Goal: Information Seeking & Learning: Check status

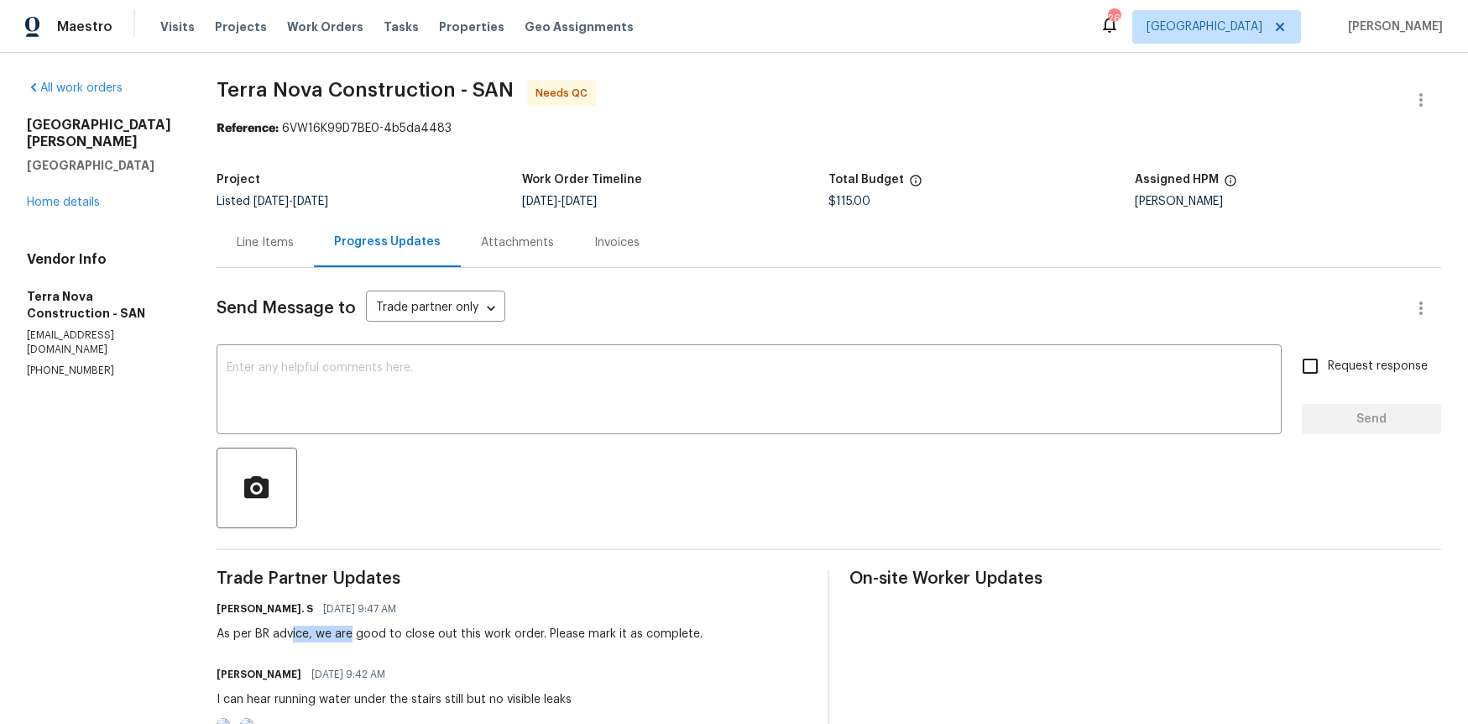
drag, startPoint x: 318, startPoint y: 632, endPoint x: 383, endPoint y: 632, distance: 64.6
click at [383, 632] on div "As per BR advice, we are good to close out this work order. Please mark it as c…" at bounding box center [460, 633] width 486 height 17
drag, startPoint x: 457, startPoint y: 632, endPoint x: 592, endPoint y: 634, distance: 135.2
click at [593, 635] on div "As per BR advice, we are good to close out this work order. Please mark it as c…" at bounding box center [460, 633] width 486 height 17
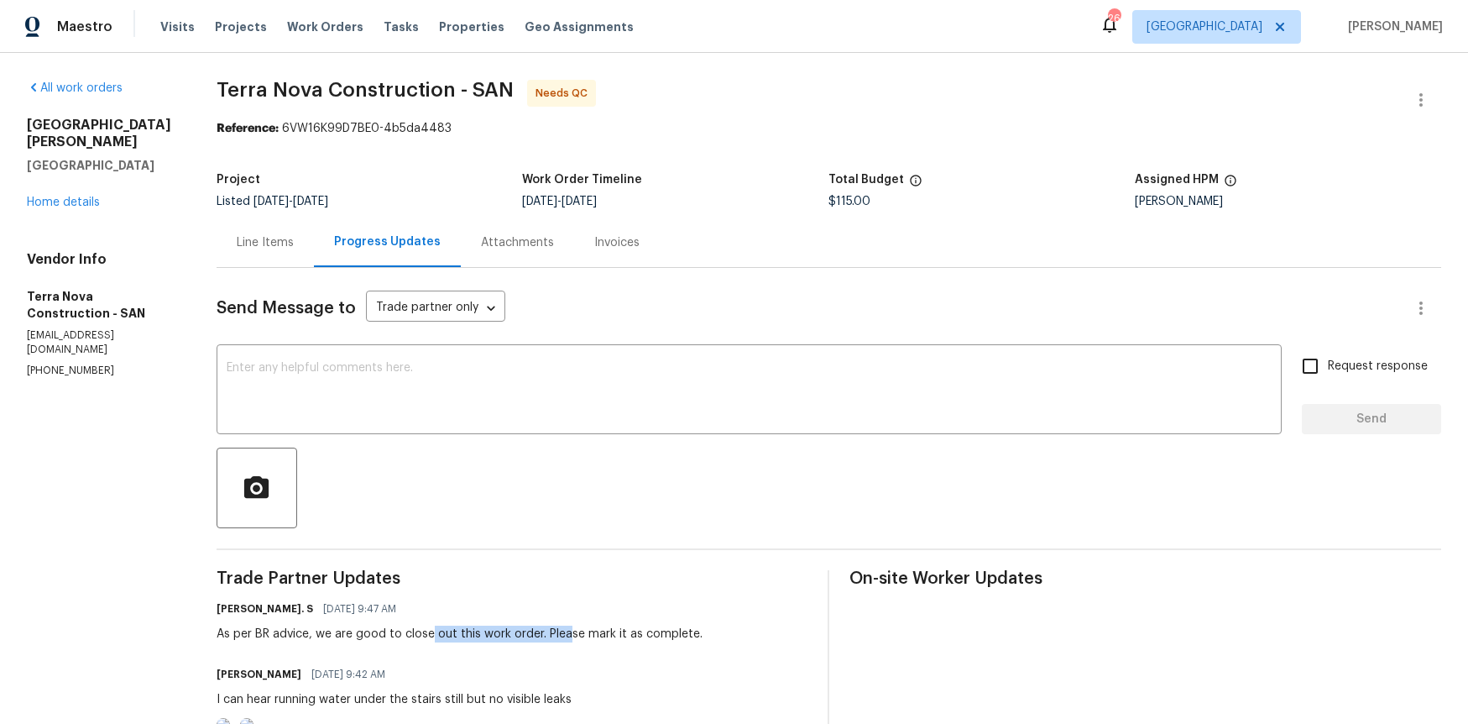
click at [592, 634] on div "As per BR advice, we are good to close out this work order. Please mark it as c…" at bounding box center [460, 633] width 486 height 17
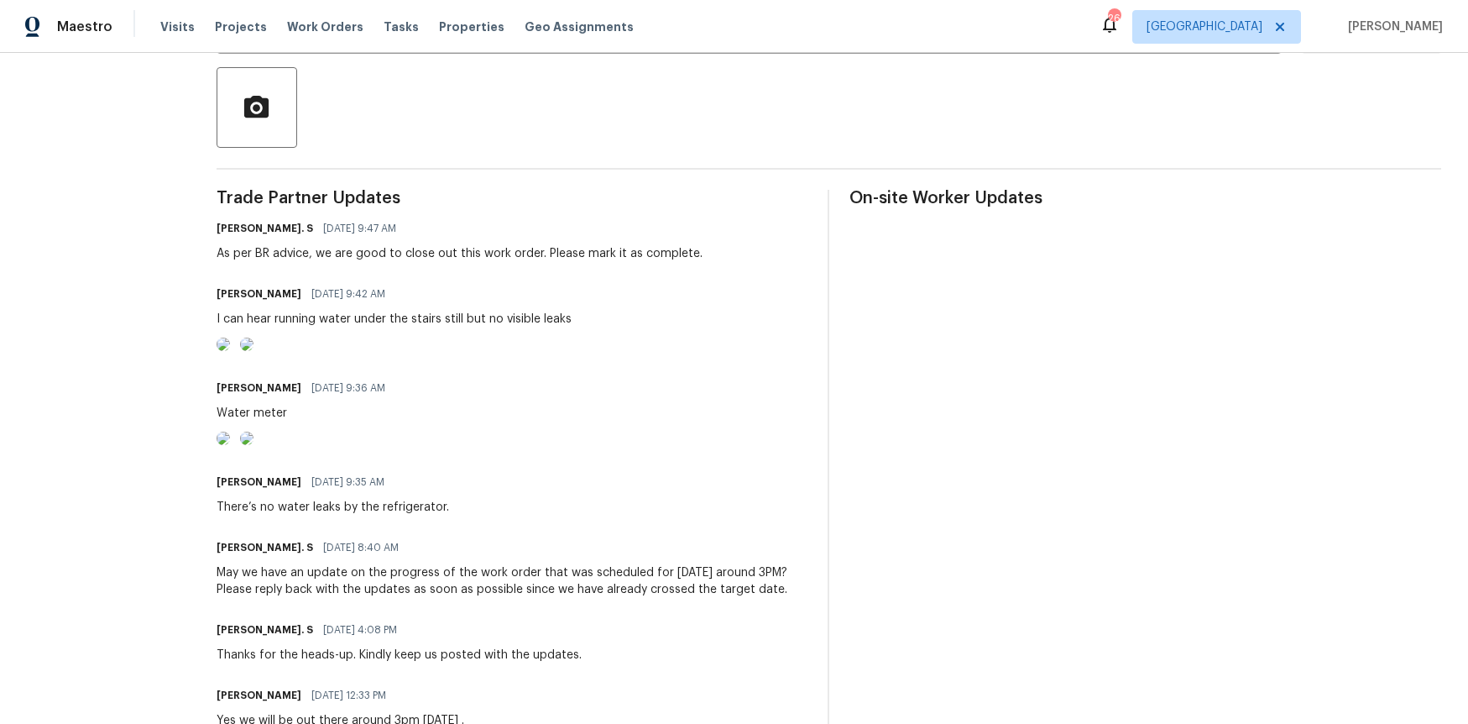
scroll to position [416, 0]
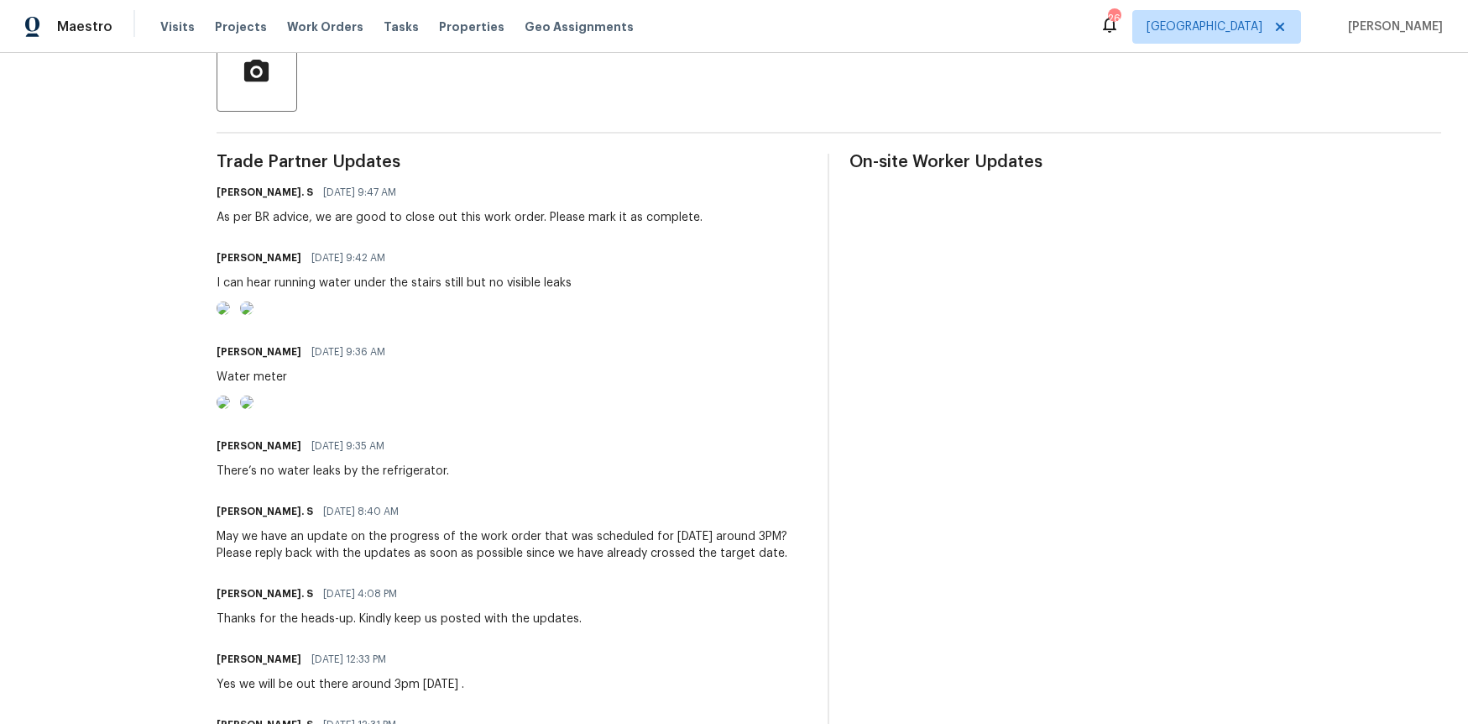
click at [557, 277] on div "I can hear running water under the stairs still but no visible leaks" at bounding box center [394, 282] width 355 height 17
copy div "I can hear running water under the stairs still but no visible leaks"
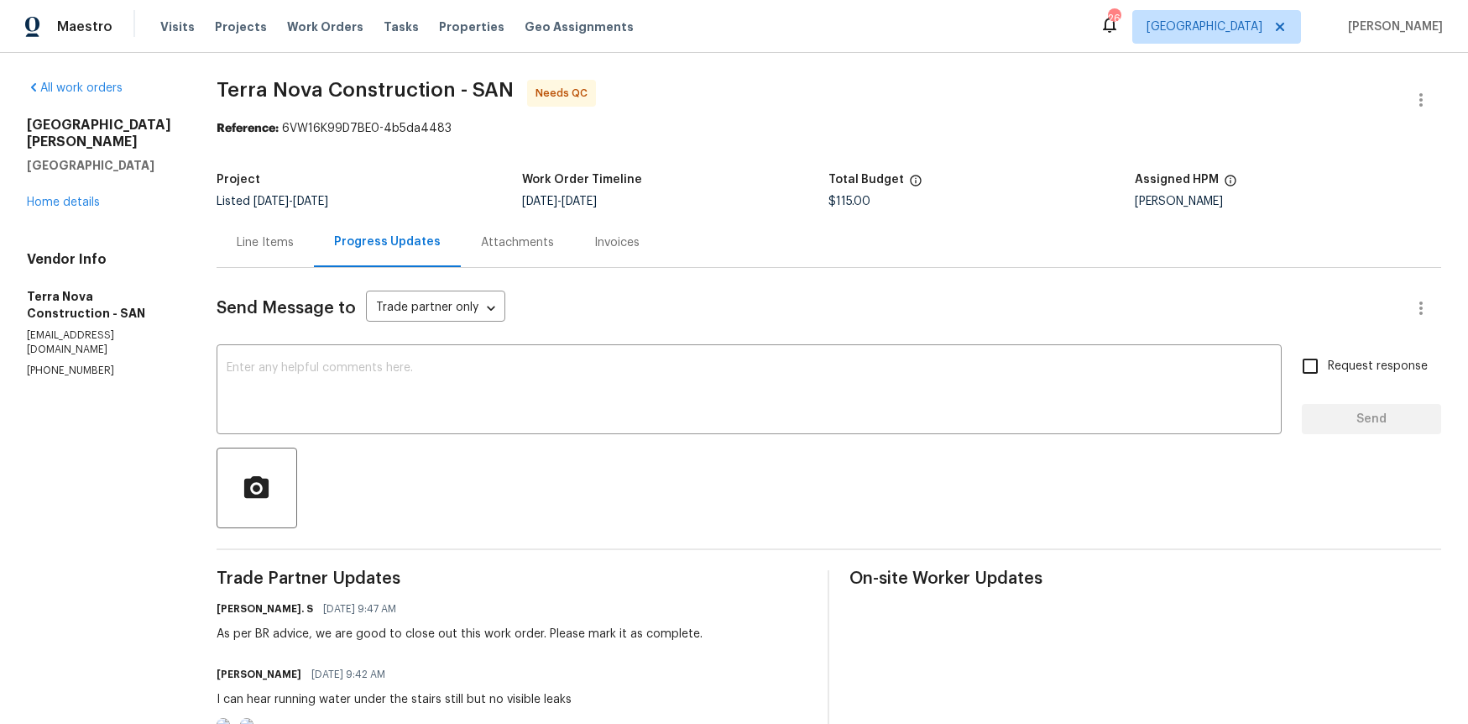
click at [59, 195] on div "All work orders [STREET_ADDRESS][PERSON_NAME] Home details Vendor Info Terra No…" at bounding box center [101, 229] width 149 height 298
click at [59, 196] on link "Home details" at bounding box center [63, 202] width 73 height 12
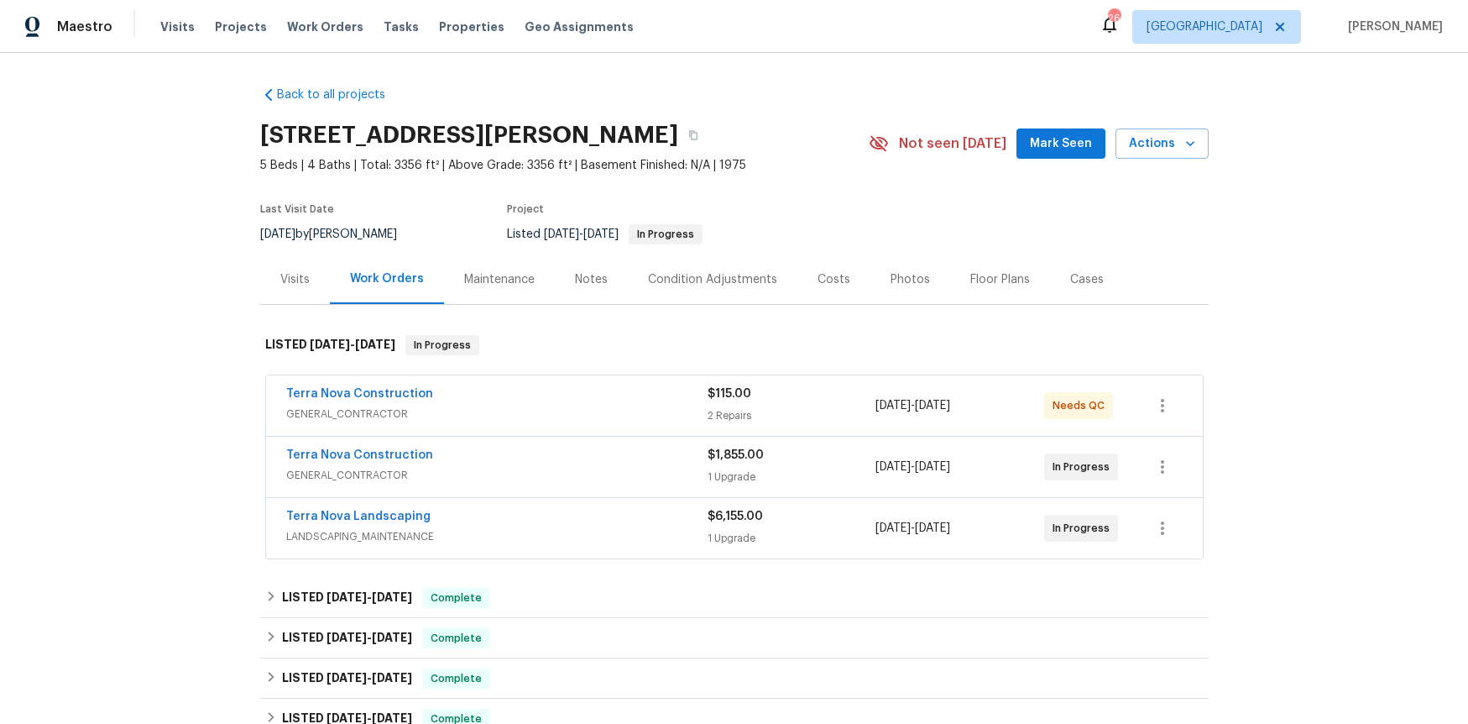
click at [394, 420] on span "GENERAL_CONTRACTOR" at bounding box center [496, 413] width 421 height 17
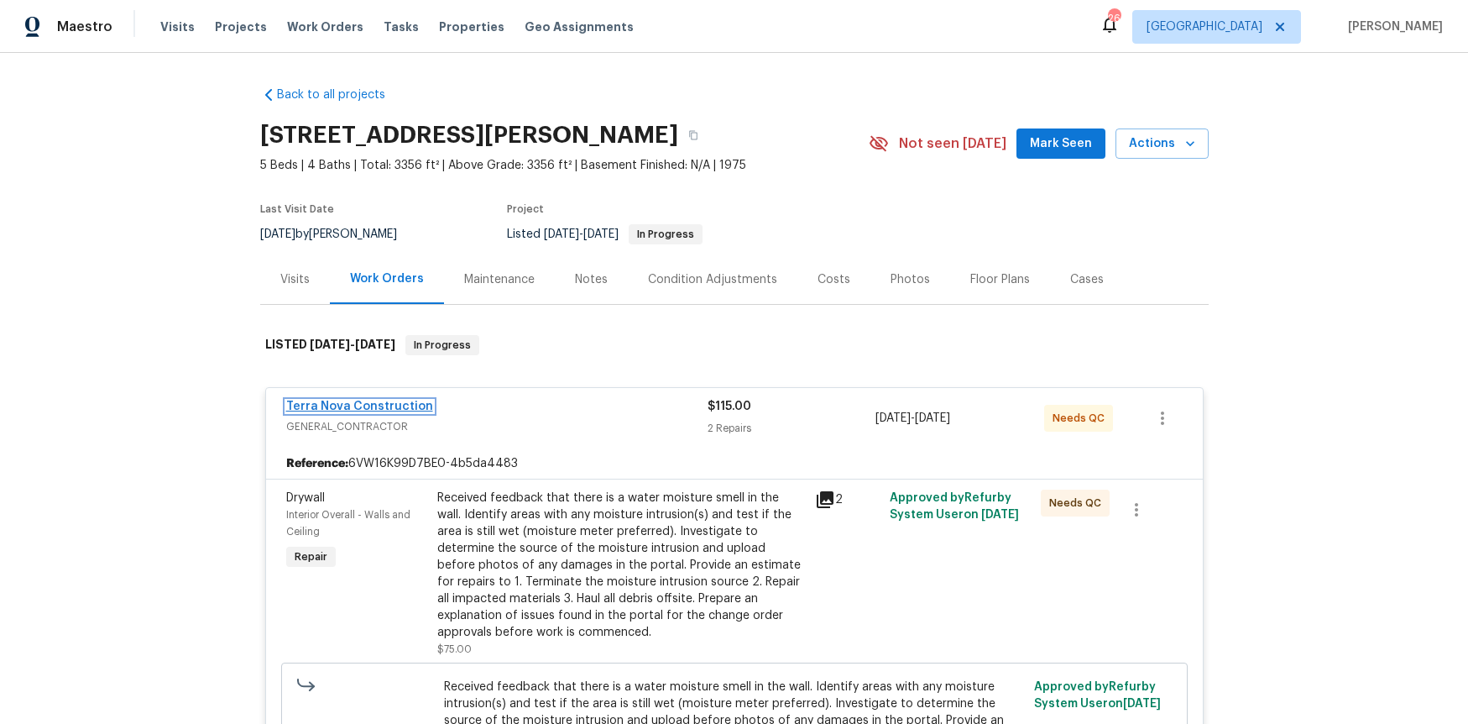
click at [367, 402] on link "Terra Nova Construction" at bounding box center [359, 406] width 147 height 12
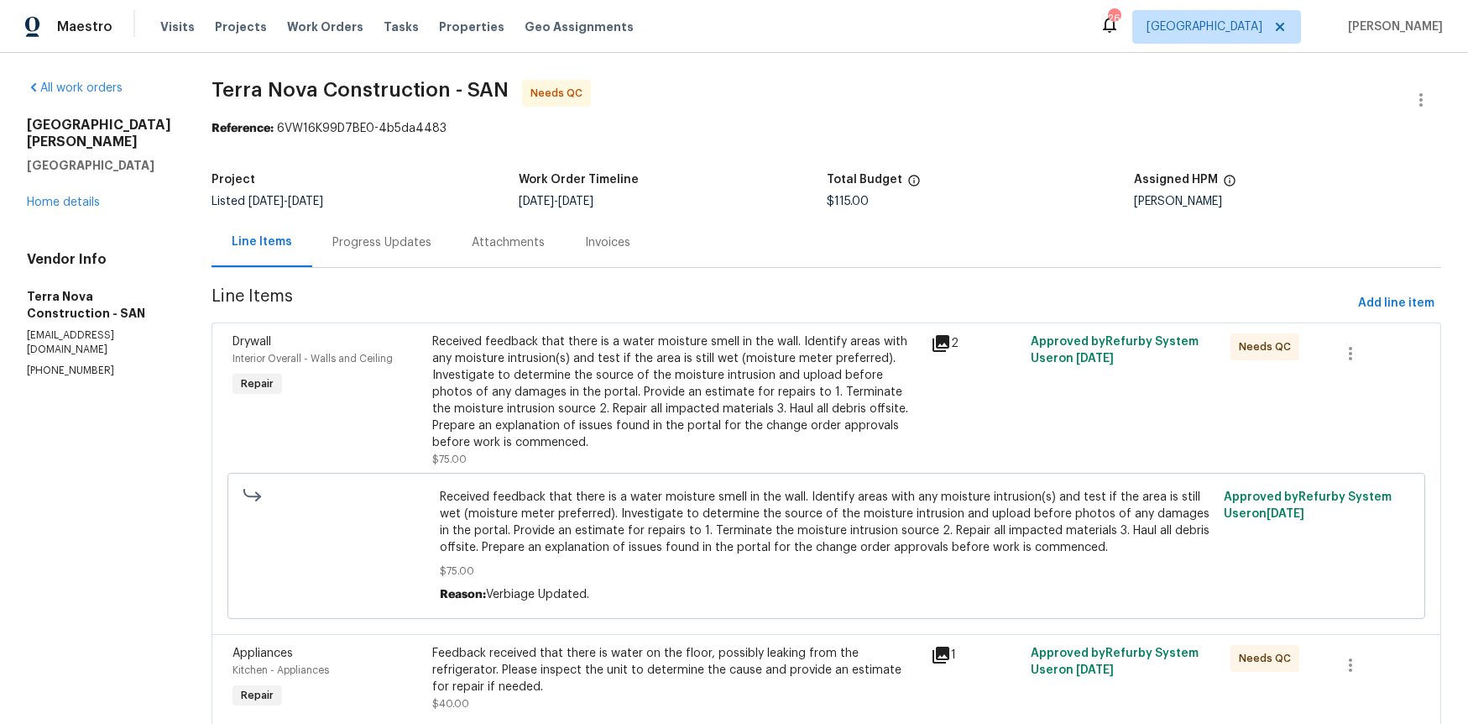
click at [414, 223] on div "Progress Updates" at bounding box center [381, 242] width 139 height 50
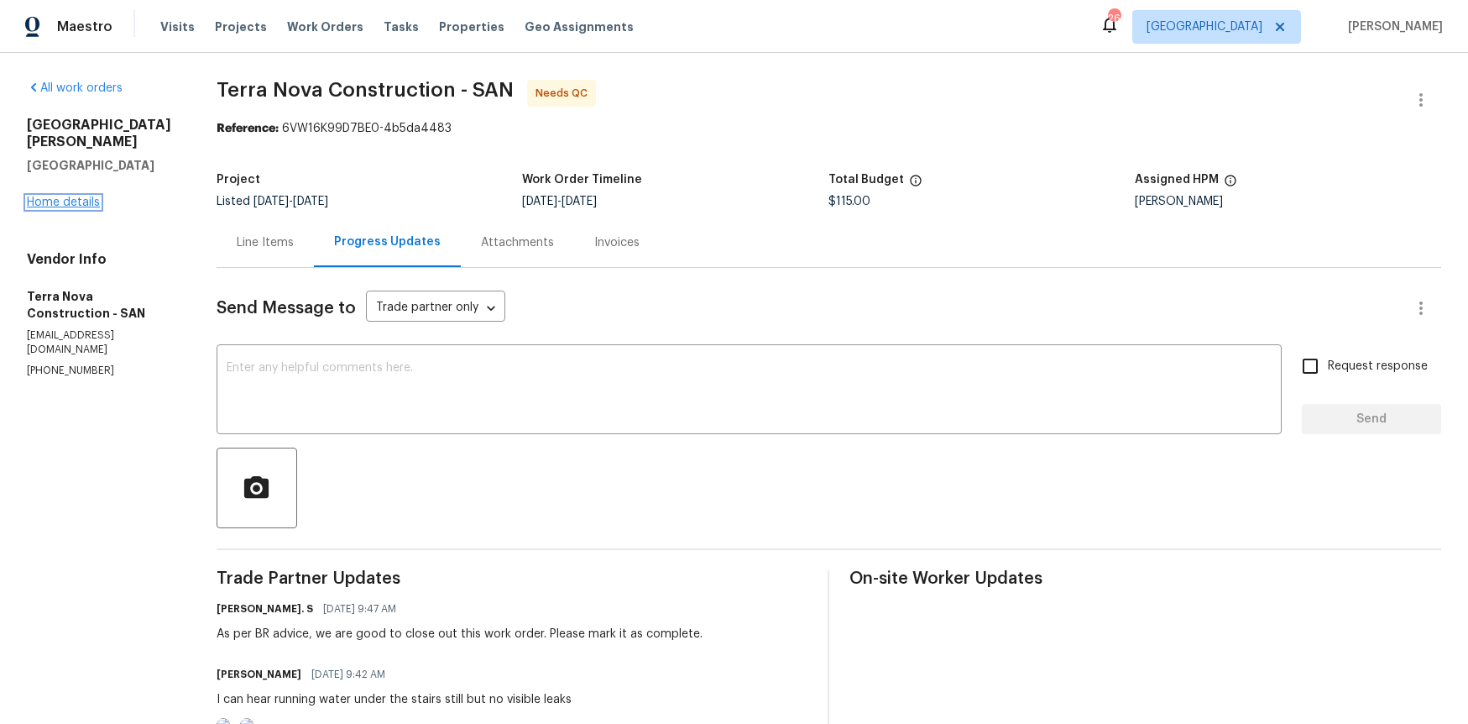
click at [97, 196] on link "Home details" at bounding box center [63, 202] width 73 height 12
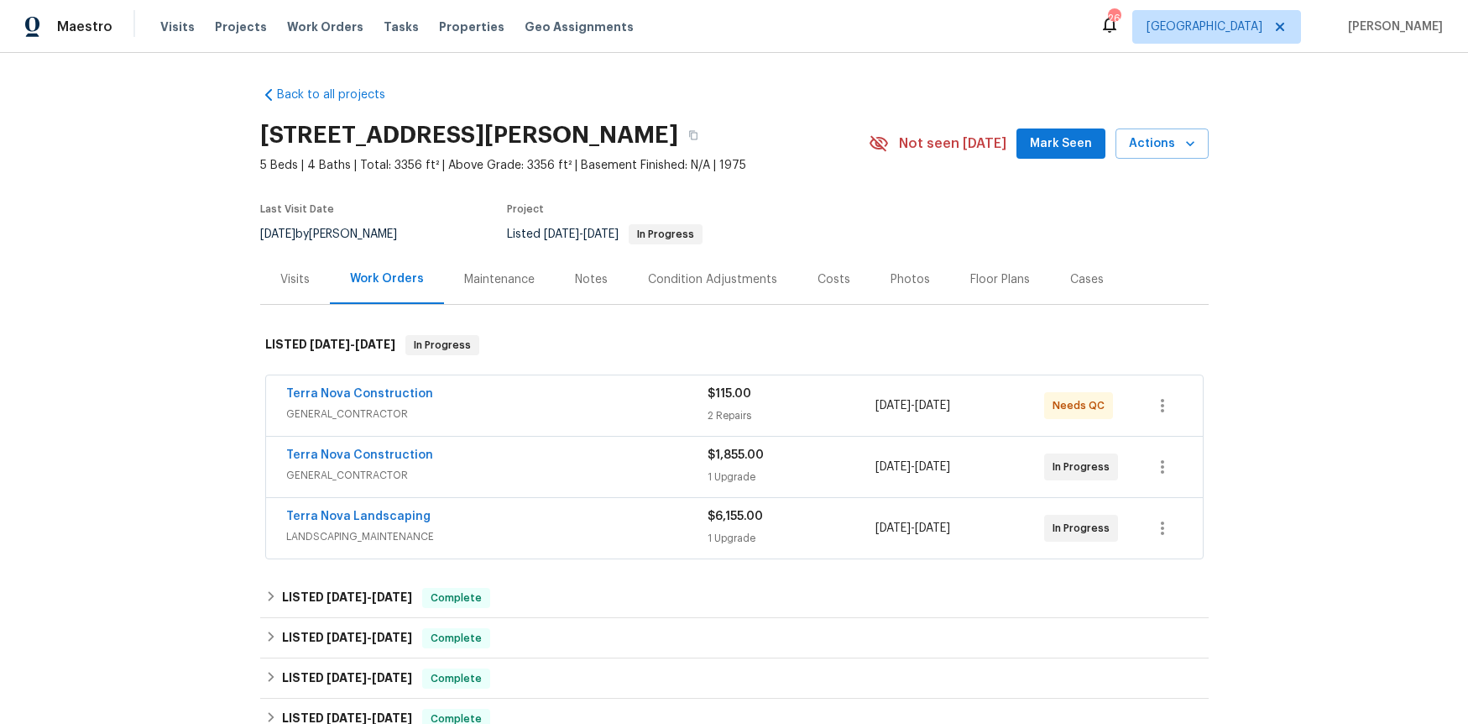
click at [348, 465] on div "Terra Nova Construction" at bounding box center [496, 457] width 421 height 20
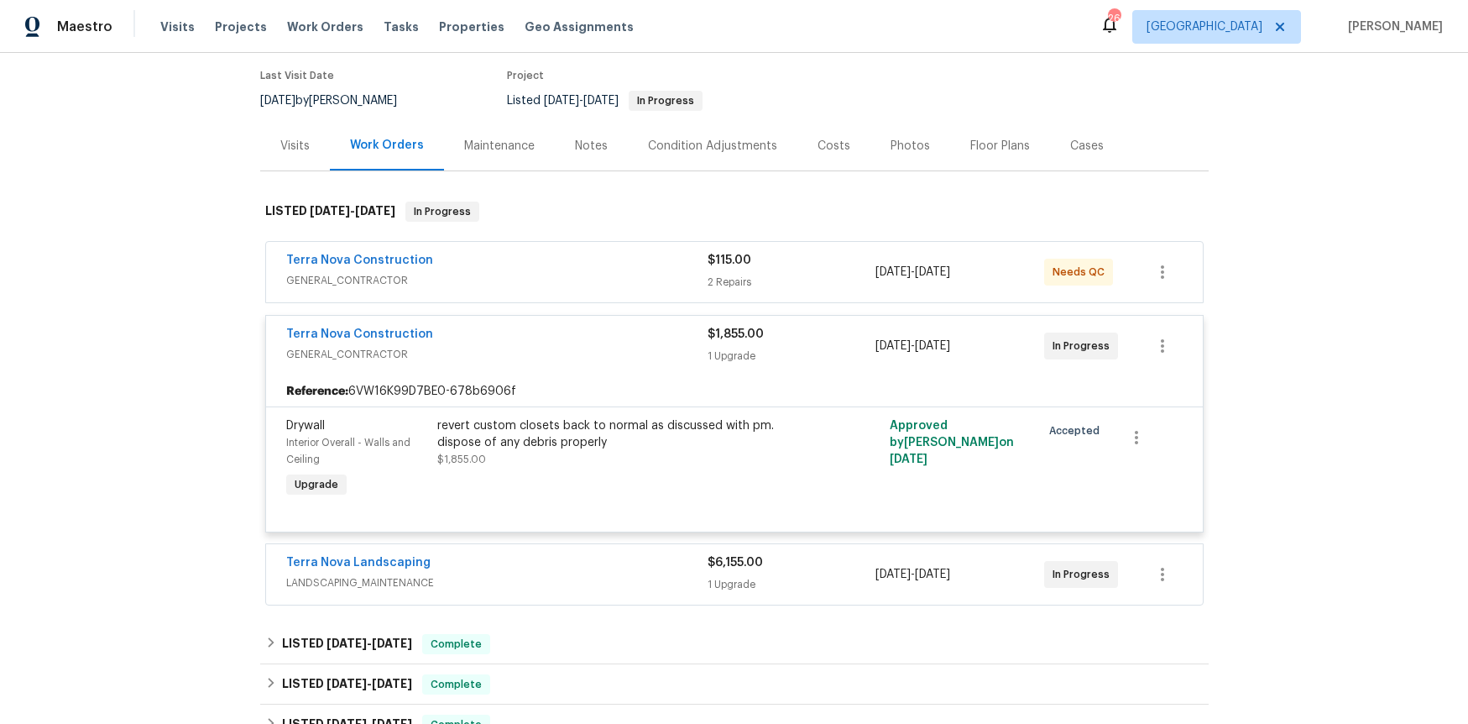
scroll to position [198, 0]
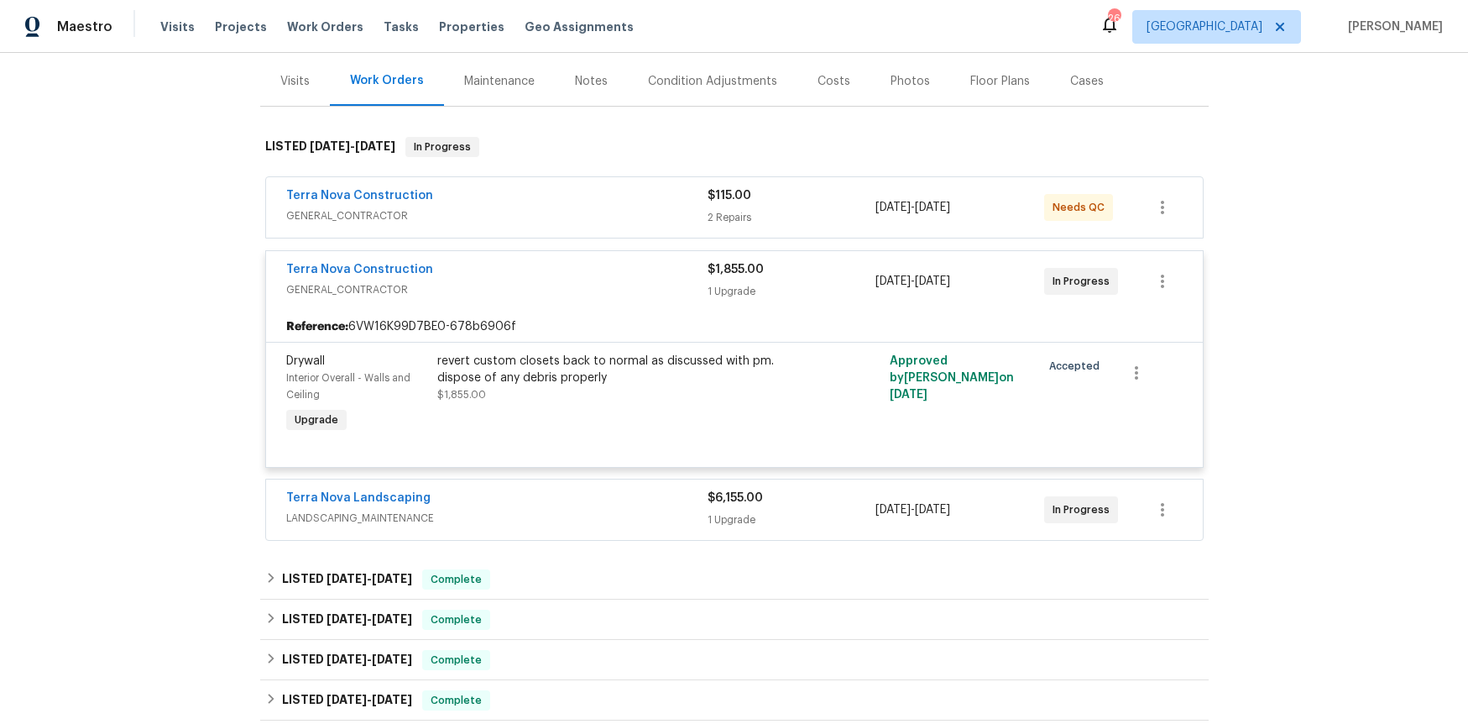
click at [339, 521] on span "LANDSCAPING_MAINTENANCE" at bounding box center [496, 518] width 421 height 17
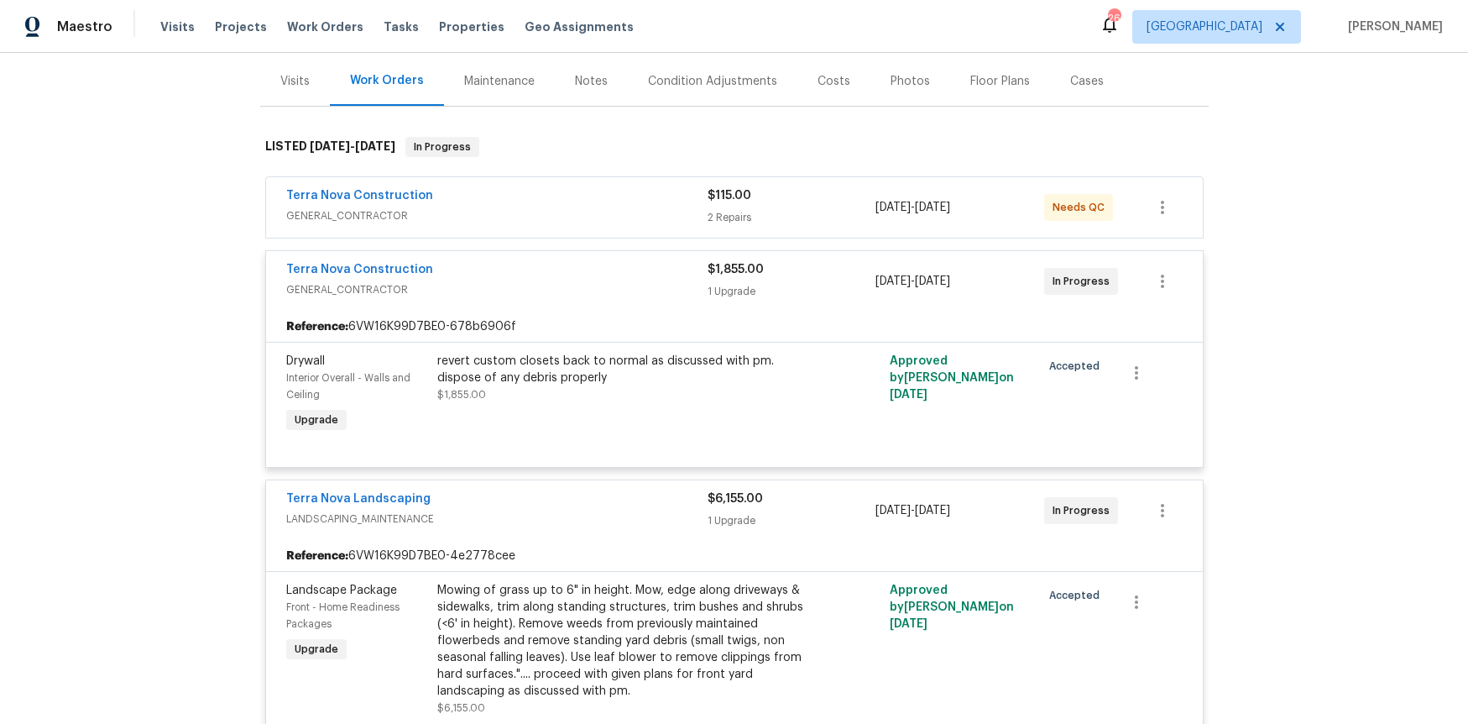
click at [344, 275] on span "Terra Nova Construction" at bounding box center [359, 269] width 147 height 17
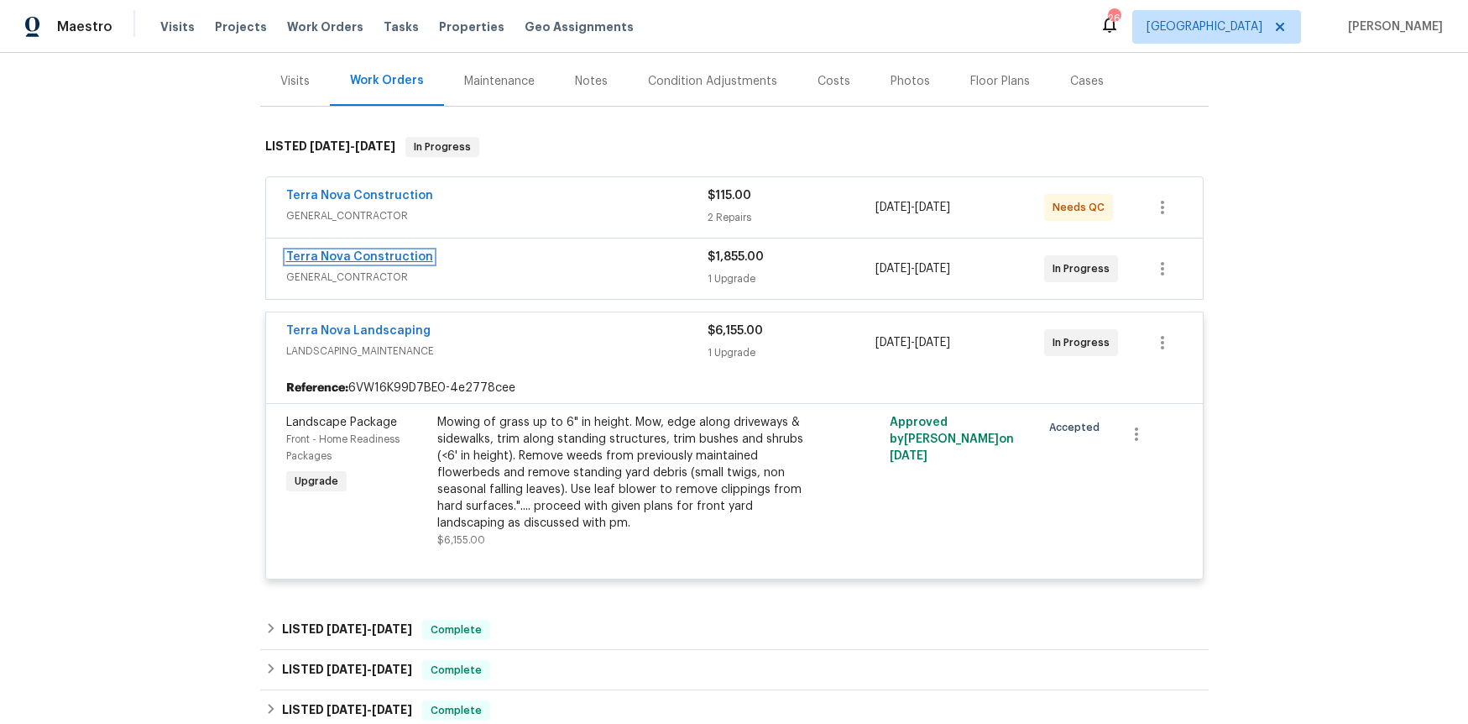
click at [339, 254] on link "Terra Nova Construction" at bounding box center [359, 257] width 147 height 12
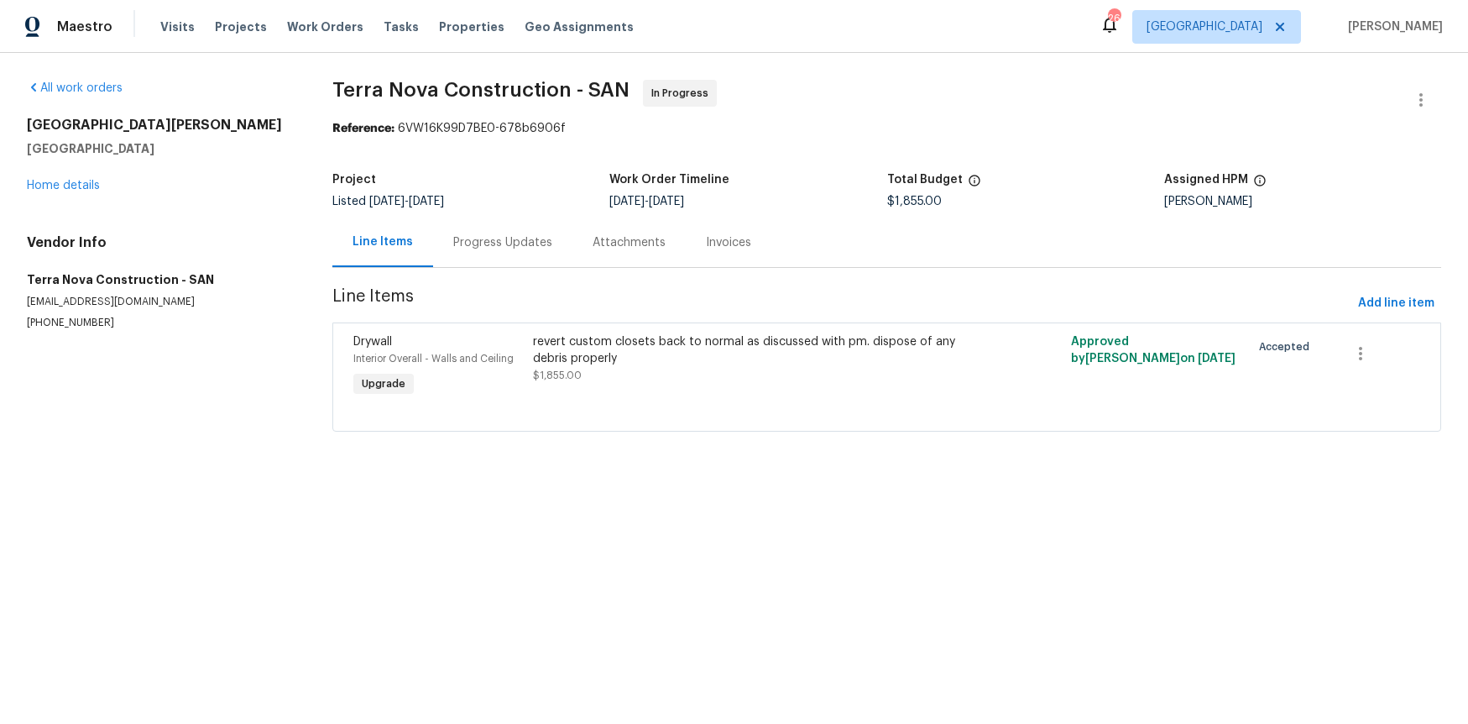
click at [518, 243] on div "Progress Updates" at bounding box center [502, 242] width 99 height 17
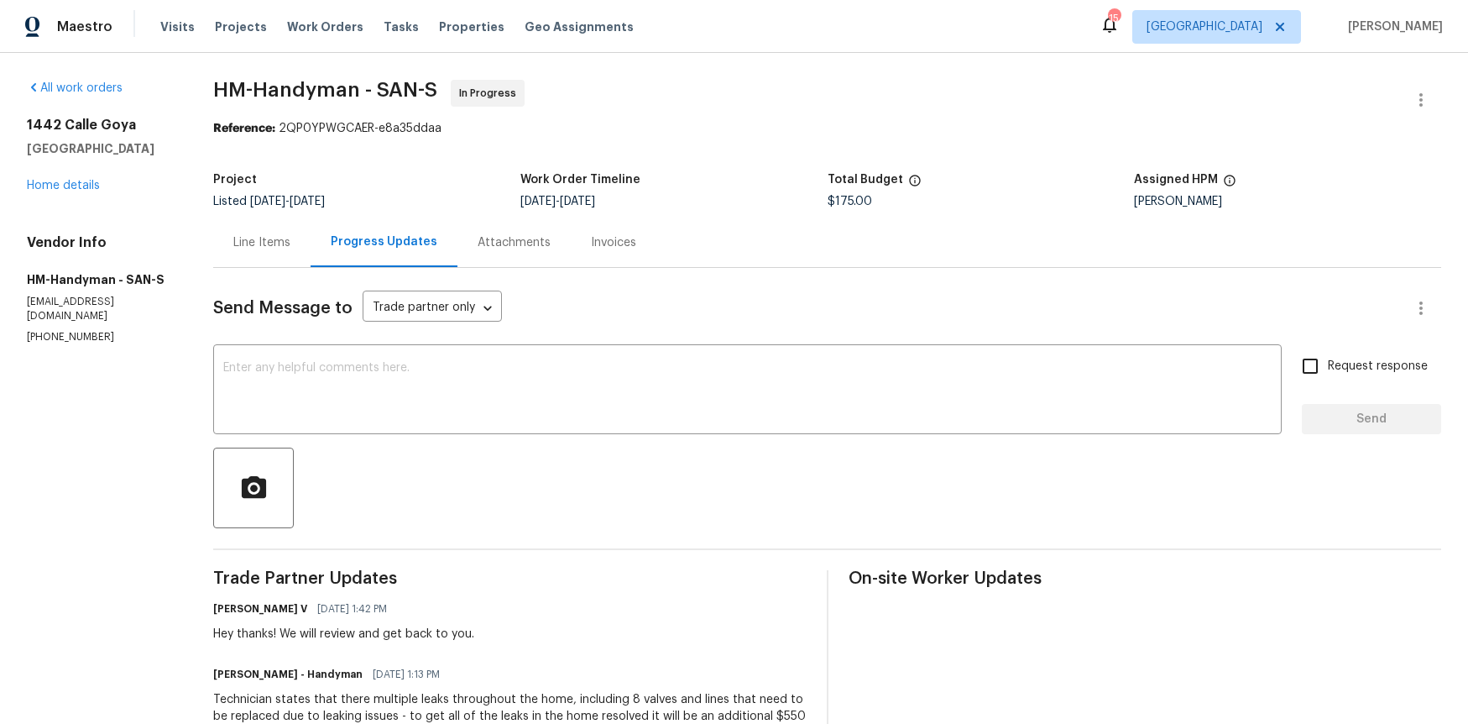
scroll to position [188, 0]
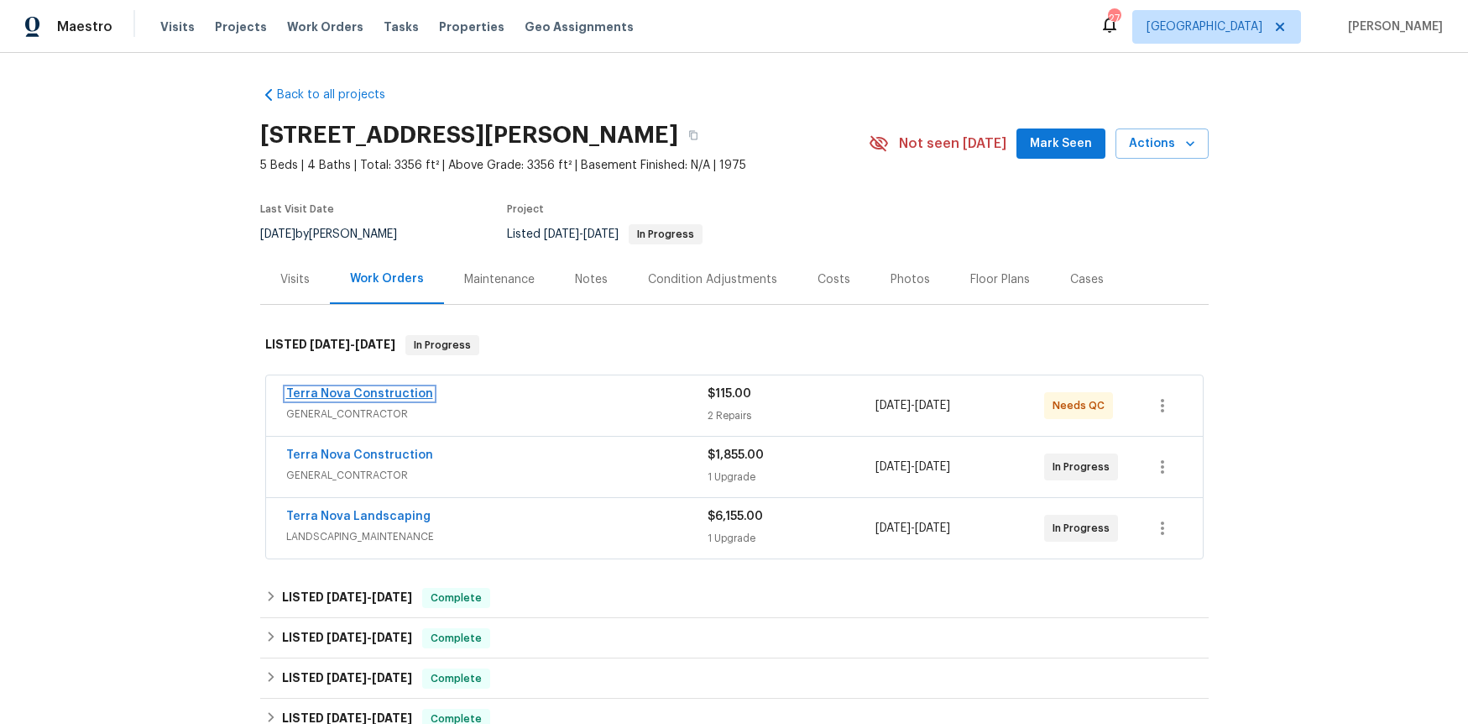
click at [344, 393] on link "Terra Nova Construction" at bounding box center [359, 394] width 147 height 12
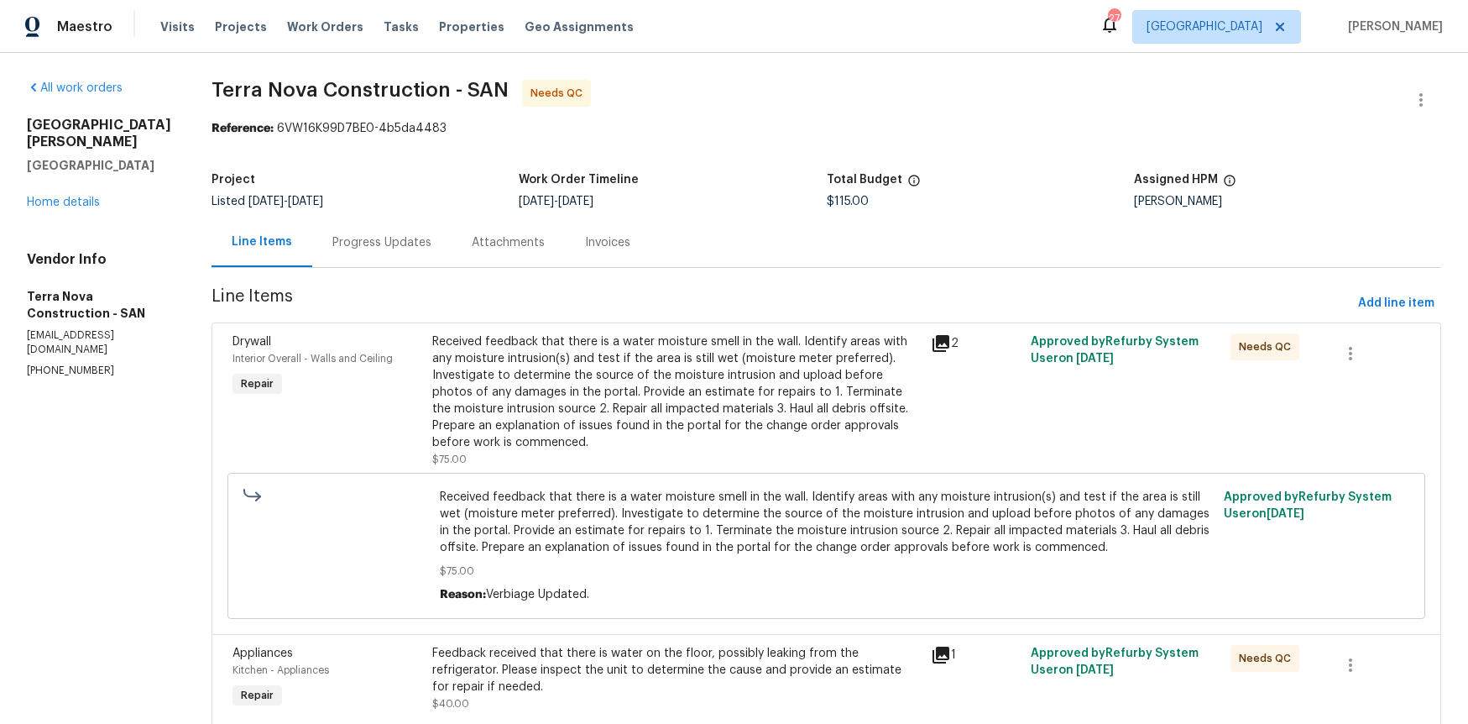
click at [619, 250] on div "Invoices" at bounding box center [607, 242] width 45 height 17
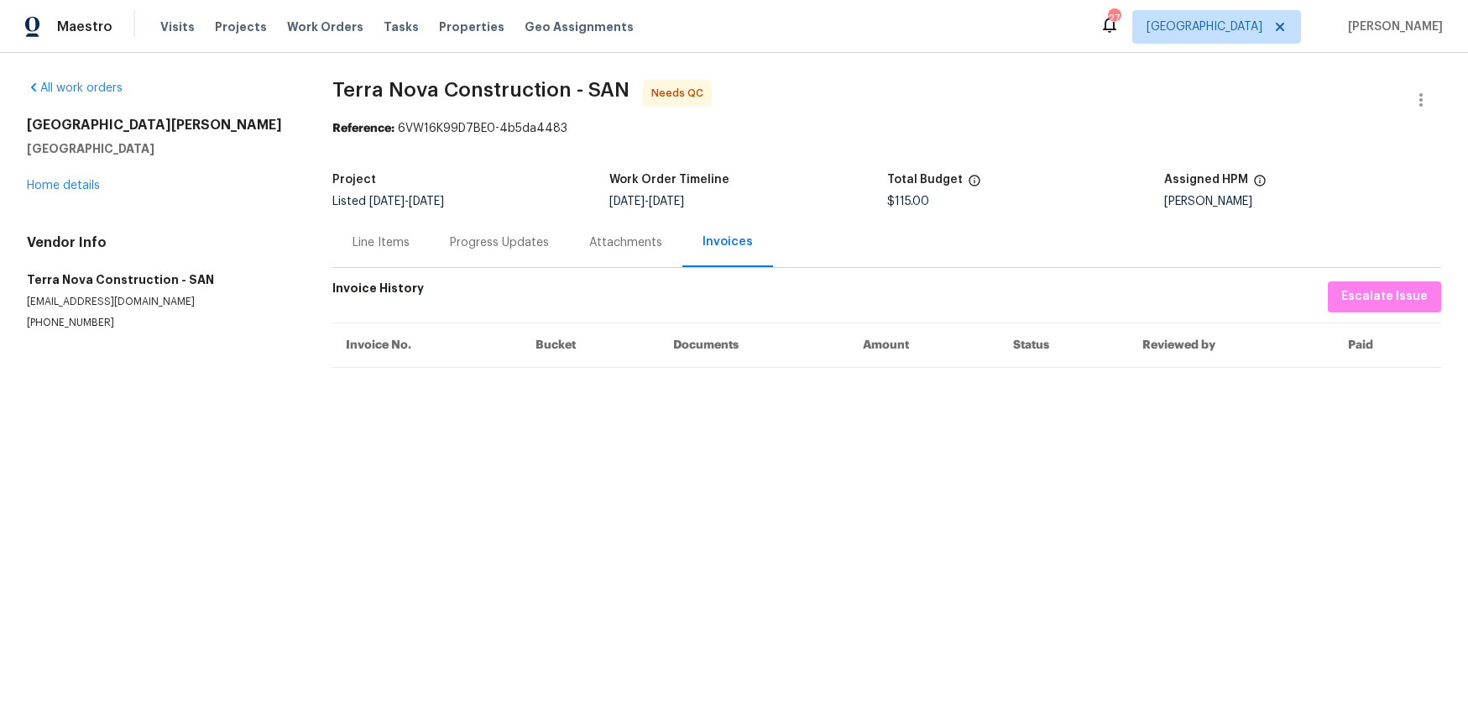
click at [410, 238] on div "Line Items" at bounding box center [380, 242] width 97 height 50
